Goal: Task Accomplishment & Management: Manage account settings

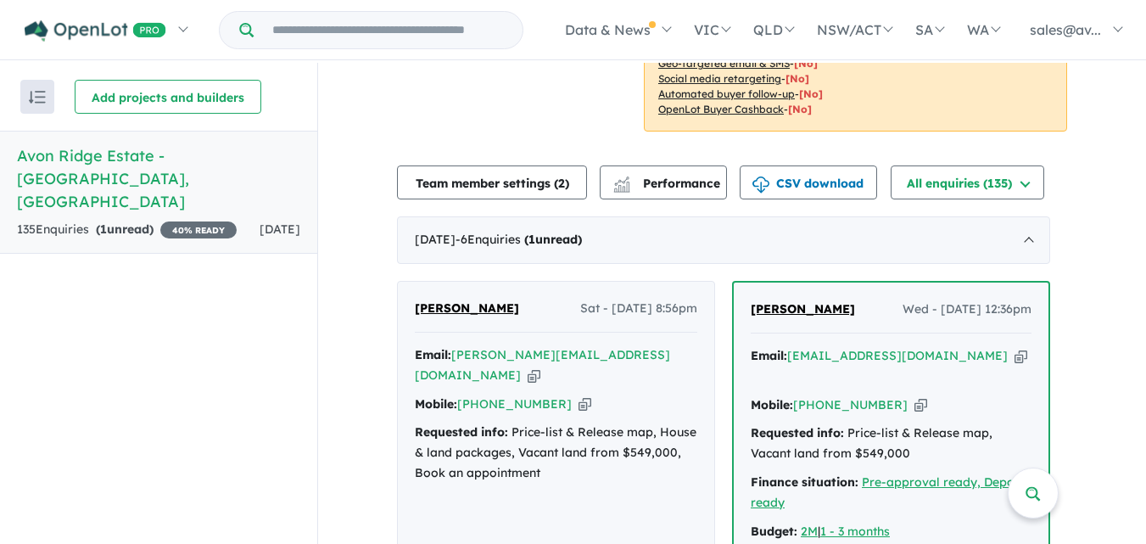
scroll to position [631, 0]
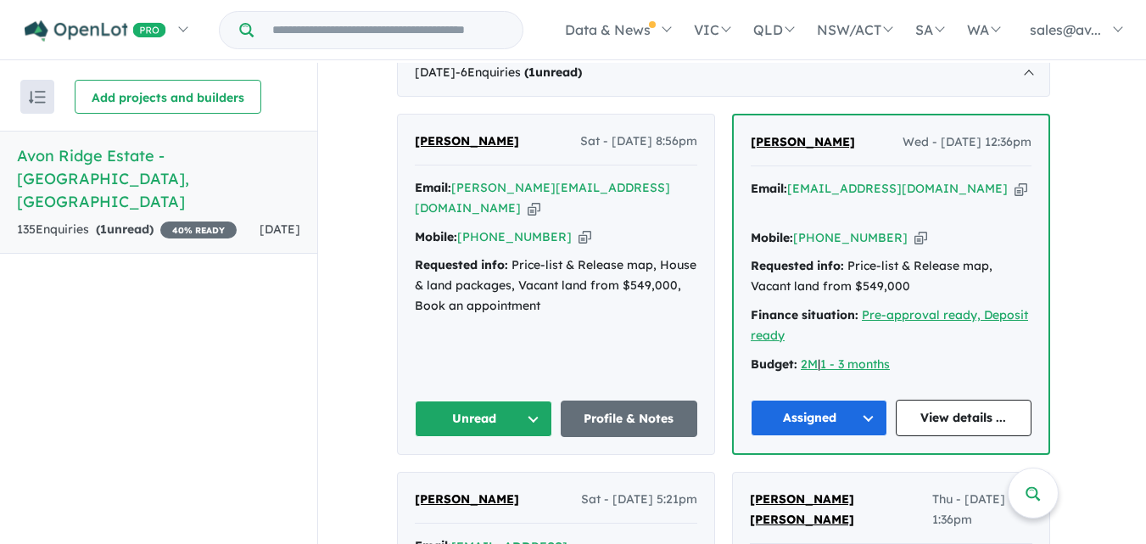
click at [536, 400] on button "Unread" at bounding box center [483, 418] width 137 height 36
click at [495, 478] on button "Assigned" at bounding box center [490, 497] width 148 height 39
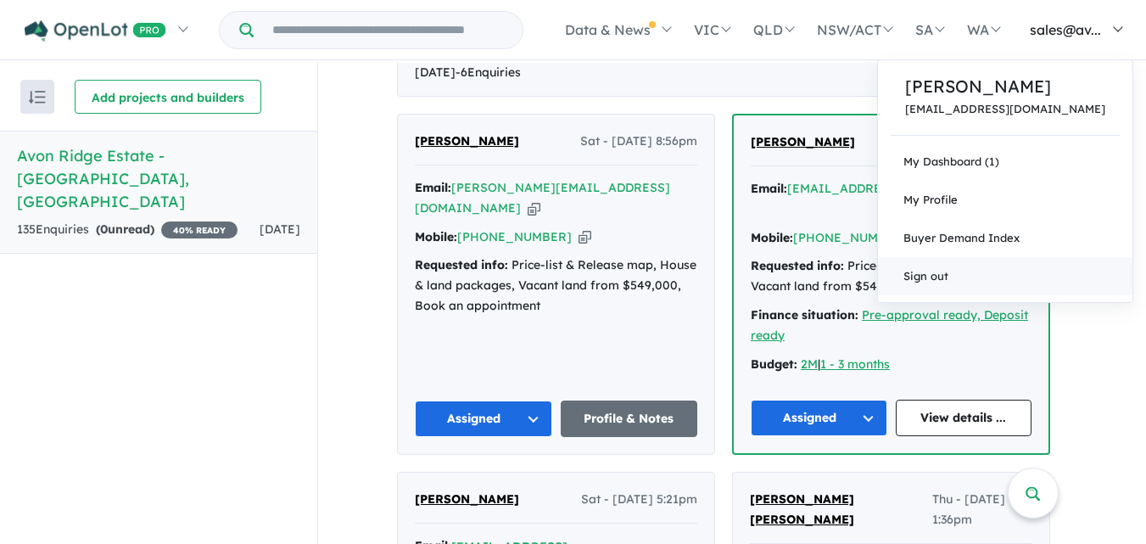
click at [981, 282] on link "Sign out" at bounding box center [1005, 276] width 254 height 38
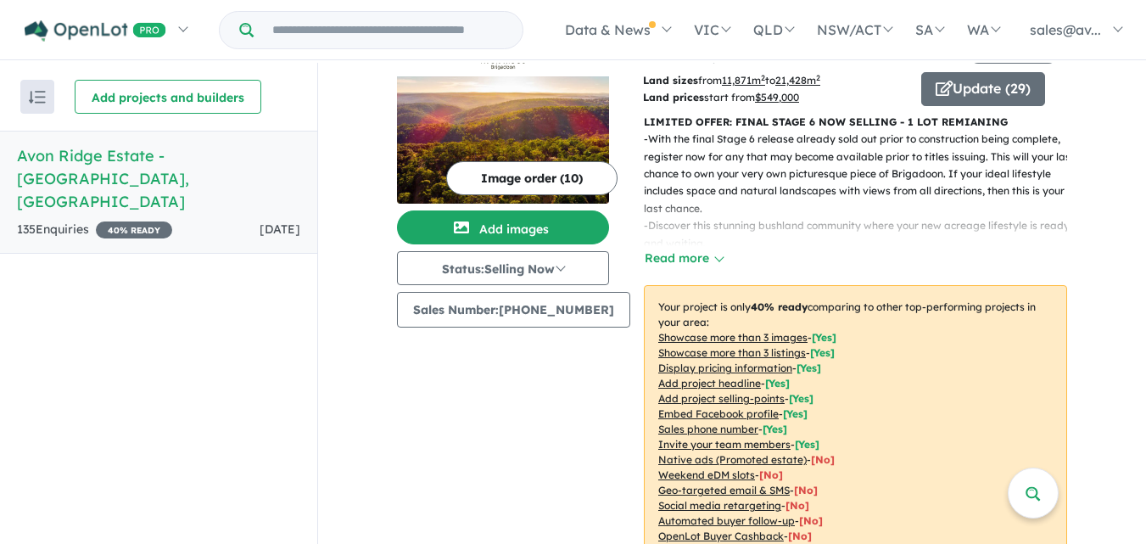
scroll to position [25, 0]
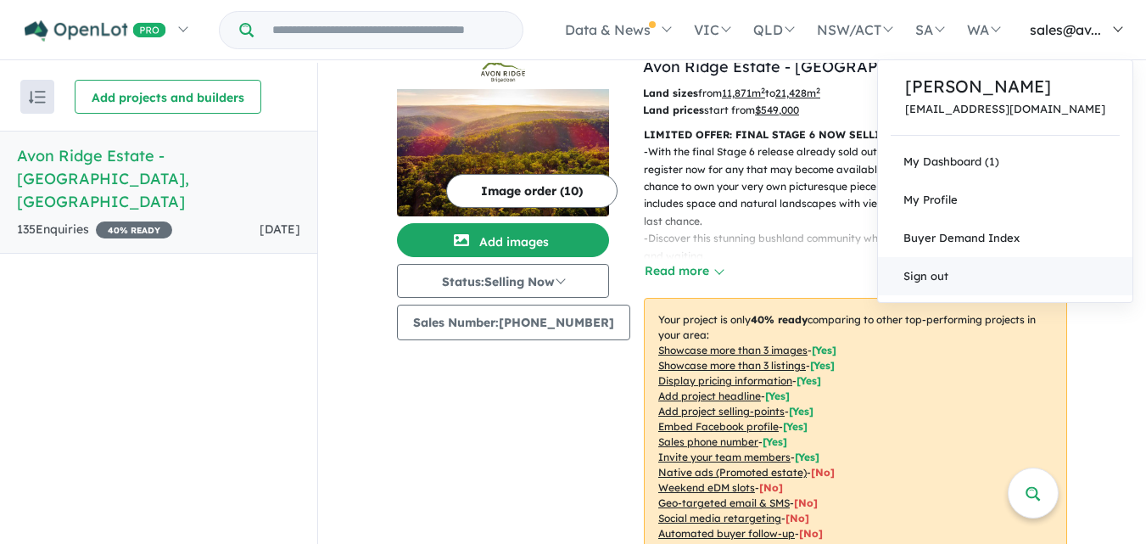
click at [998, 279] on link "Sign out" at bounding box center [1005, 276] width 254 height 38
